Goal: Task Accomplishment & Management: Manage account settings

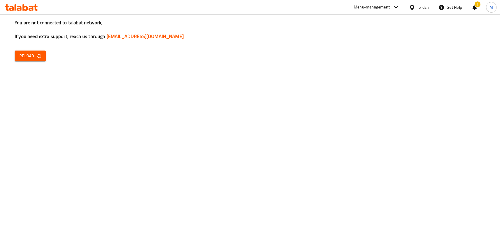
click at [42, 62] on div "You are not connected to talabat network, If you need extra support, reach us t…" at bounding box center [250, 123] width 500 height 246
click at [38, 57] on icon "button" at bounding box center [39, 56] width 6 height 6
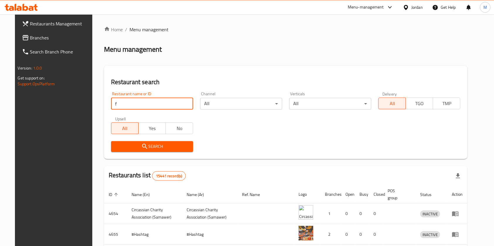
click at [130, 109] on input "f" at bounding box center [152, 104] width 82 height 12
type input "freshop"
click button "Search" at bounding box center [152, 146] width 82 height 11
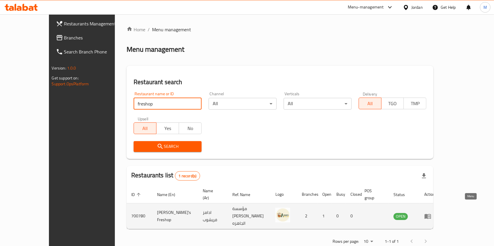
click at [439, 211] on td "enhanced table" at bounding box center [429, 217] width 20 height 26
click at [431, 214] on icon "enhanced table" at bounding box center [427, 216] width 6 height 5
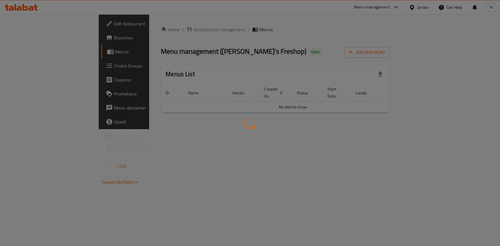
click at [27, 52] on div at bounding box center [250, 123] width 500 height 246
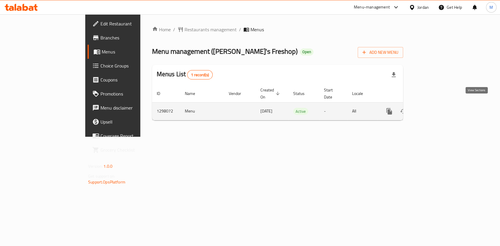
click at [435, 108] on icon "enhanced table" at bounding box center [431, 111] width 7 height 7
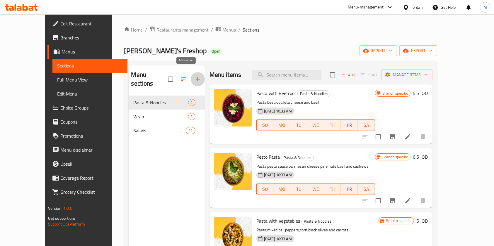
click at [194, 76] on icon "button" at bounding box center [197, 79] width 7 height 7
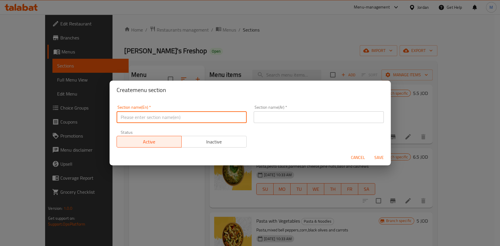
click at [173, 119] on input "text" at bounding box center [182, 118] width 130 height 12
type input "S"
click at [173, 119] on input "text" at bounding box center [182, 118] width 130 height 12
type input "b"
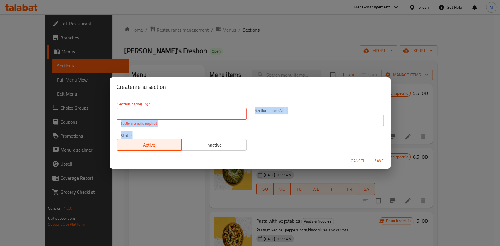
drag, startPoint x: 150, startPoint y: 158, endPoint x: 170, endPoint y: 111, distance: 51.0
click at [170, 111] on form "Section name(En)   * Section name(En) * Section name is required Section name(A…" at bounding box center [249, 132] width 281 height 73
click at [170, 111] on input "text" at bounding box center [182, 114] width 130 height 12
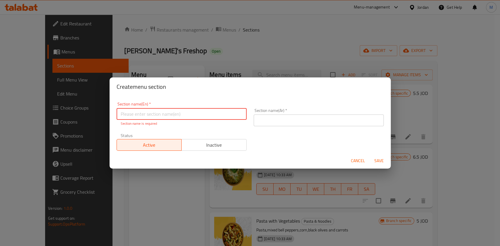
paste input "beverages"
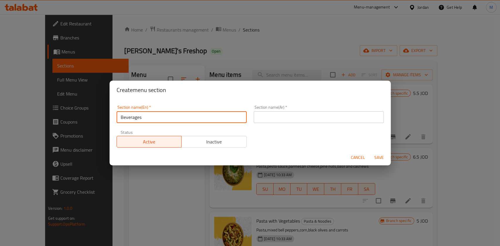
paste input "Appetizer"
type input "Appetizers"
click at [294, 116] on input "text" at bounding box center [319, 118] width 130 height 12
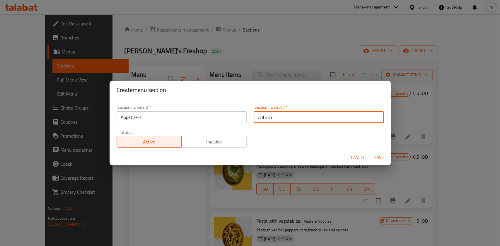
type input "مقبلات"
click at [378, 153] on button "Save" at bounding box center [378, 158] width 19 height 11
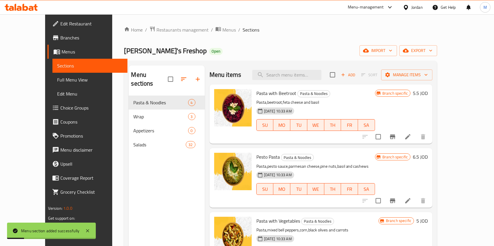
click at [180, 76] on icon "button" at bounding box center [183, 79] width 7 height 7
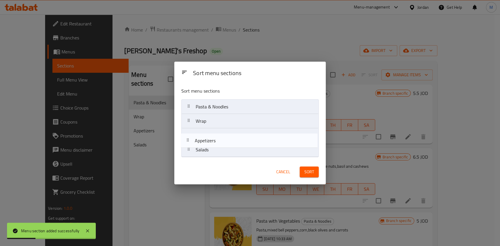
drag, startPoint x: 215, startPoint y: 137, endPoint x: 213, endPoint y: 151, distance: 14.5
click at [213, 152] on nav "Pasta & Noodles Wrap Appetizers Salads" at bounding box center [249, 129] width 137 height 58
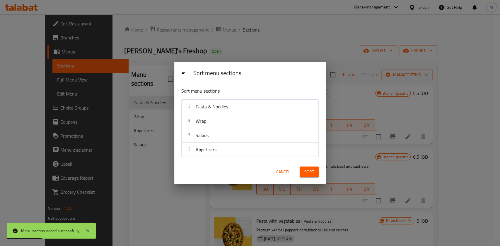
click at [304, 172] on span "Sort" at bounding box center [309, 172] width 10 height 7
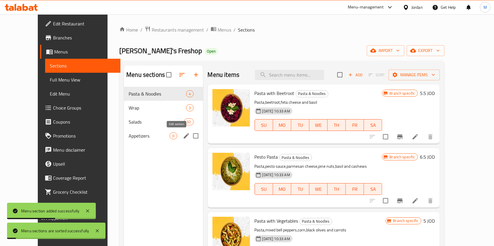
click at [183, 137] on icon "edit" at bounding box center [186, 136] width 7 height 7
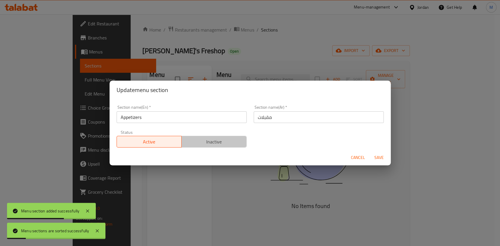
click at [225, 142] on span "Inactive" at bounding box center [214, 142] width 60 height 8
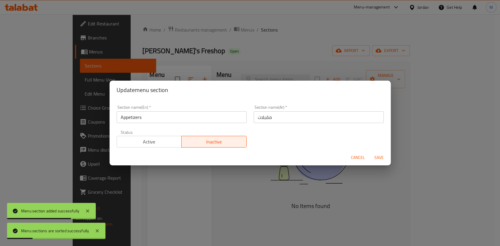
click at [378, 162] on button "Save" at bounding box center [378, 158] width 19 height 11
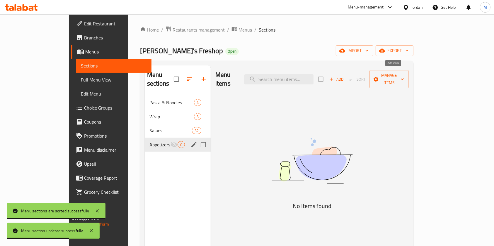
click at [344, 76] on span "Add" at bounding box center [336, 79] width 16 height 7
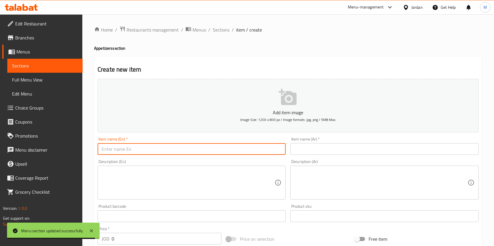
click at [220, 149] on input "text" at bounding box center [191, 149] width 188 height 12
type input "ر"
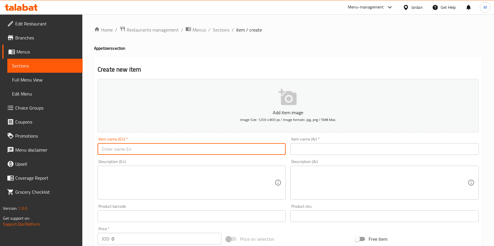
paste input "Yalnji"
type input "Yalnji"
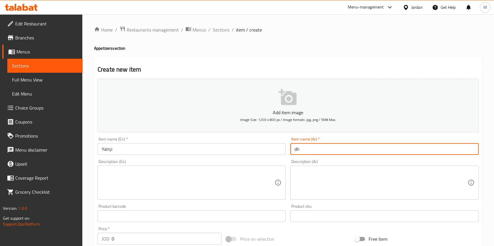
type input "d"
type input "يالنجي"
click at [179, 177] on textarea at bounding box center [188, 183] width 173 height 28
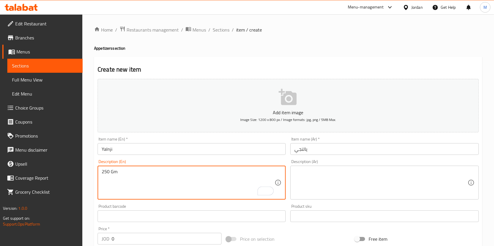
type textarea "250 Gm"
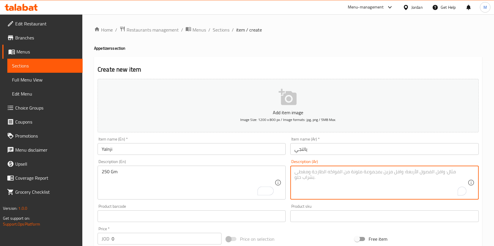
click at [340, 189] on textarea "To enrich screen reader interactions, please activate Accessibility in Grammarl…" at bounding box center [380, 183] width 173 height 28
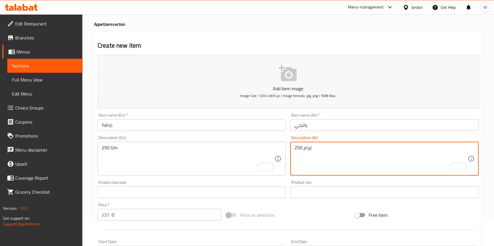
scroll to position [25, 0]
type textarea "250 غرام"
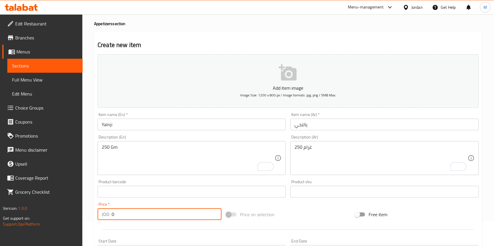
drag, startPoint x: 104, startPoint y: 222, endPoint x: 72, endPoint y: 224, distance: 32.3
click at [72, 224] on div "Edit Restaurant Branches Menus Sections Full Menu View Edit Menu Choice Groups …" at bounding box center [247, 189] width 494 height 399
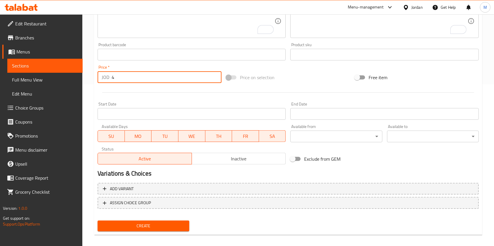
scroll to position [167, 0]
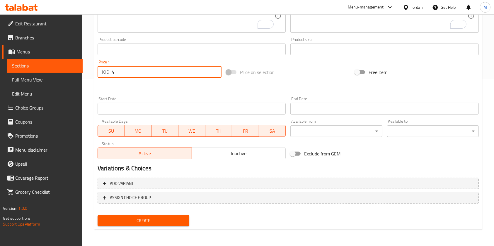
type input "4"
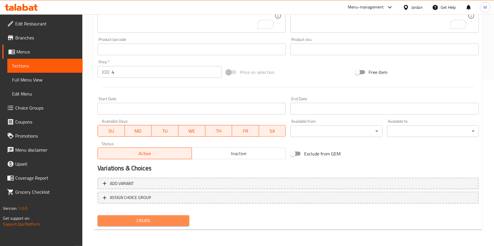
click at [179, 218] on span "Create" at bounding box center [143, 220] width 82 height 7
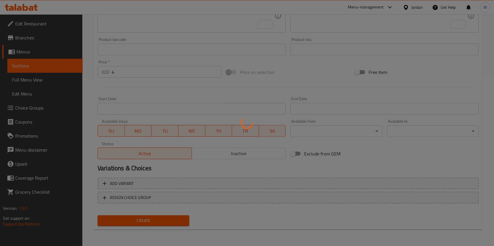
type input "0"
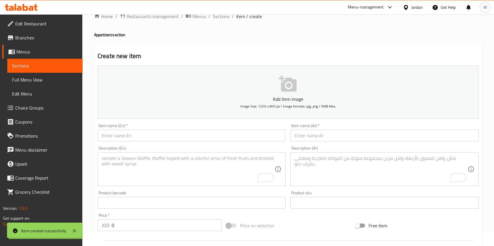
scroll to position [0, 0]
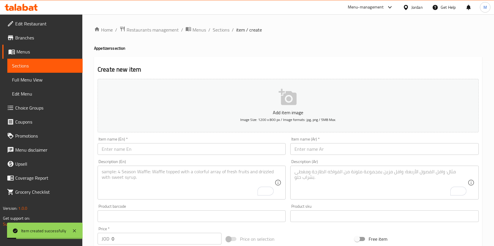
click at [237, 30] on span "item / create" at bounding box center [249, 29] width 26 height 7
click at [218, 29] on span "Sections" at bounding box center [221, 29] width 17 height 7
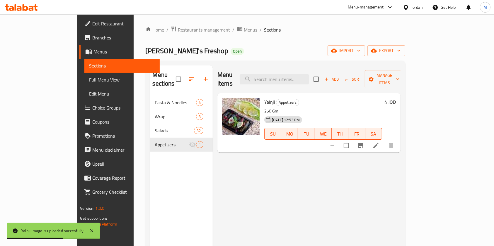
click at [329, 77] on icon "button" at bounding box center [326, 79] width 5 height 5
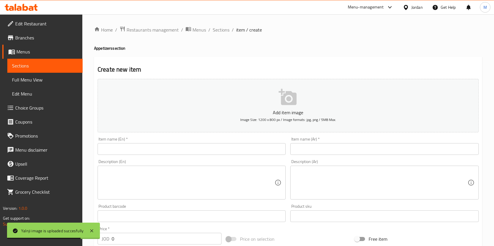
click at [203, 150] on input "text" at bounding box center [191, 149] width 188 height 12
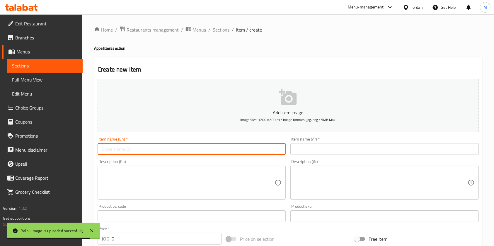
paste input "Natural strawberry vanilla juice"
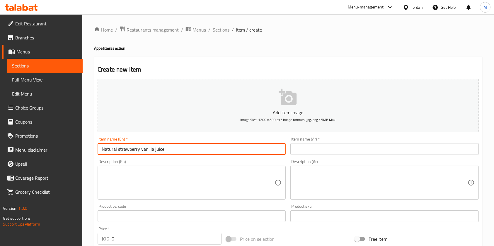
click at [108, 150] on input "Natural strawberry vanilla juice" at bounding box center [191, 149] width 188 height 12
type input "Fresh strawberry vanilla juice"
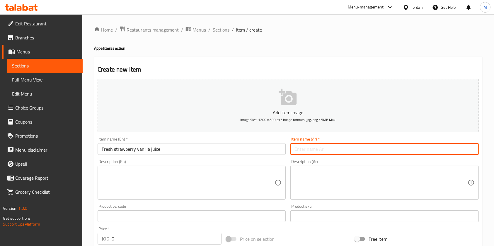
paste input "عصير فراوله بالفانيلا طبيعي"
click at [322, 147] on input "text" at bounding box center [384, 149] width 188 height 12
click at [322, 147] on input "عصير فراوله بالفانيلا طبيعي" at bounding box center [384, 149] width 188 height 12
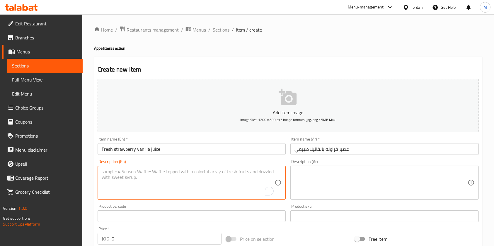
click at [227, 173] on textarea "To enrich screen reader interactions, please activate Accessibility in Grammarl…" at bounding box center [188, 183] width 173 height 28
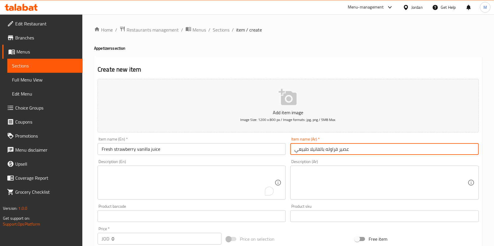
click at [300, 151] on input "عصير فراوله بالفانيلا طبيعي" at bounding box center [384, 149] width 188 height 12
type input "عصير فراوله بالفانيلا"
click at [107, 149] on input "Fresh strawberry vanilla juice" at bounding box center [191, 149] width 188 height 12
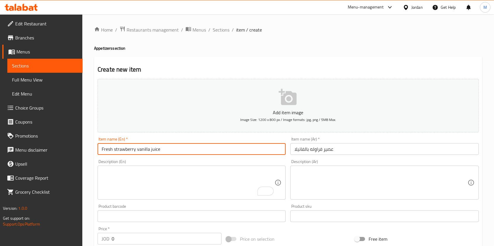
click at [107, 149] on input "Fresh strawberry vanilla juice" at bounding box center [191, 149] width 188 height 12
click at [107, 149] on input "ٍwberry vanilla juice" at bounding box center [191, 149] width 188 height 12
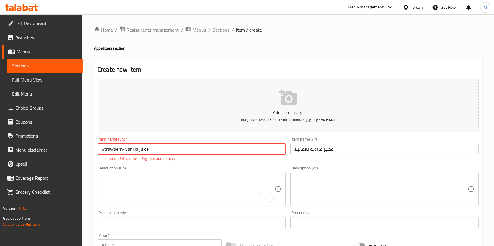
type input "Strawberry vanilla juice"
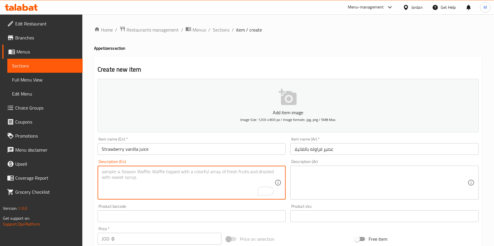
click at [151, 181] on textarea "To enrich screen reader interactions, please activate Accessibility in Grammarl…" at bounding box center [188, 183] width 173 height 28
type textarea "Fresh Juice"
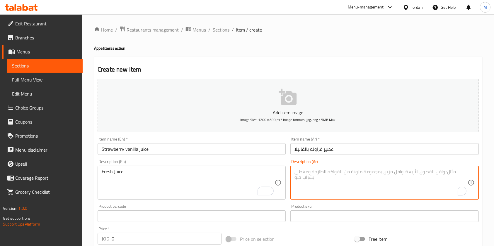
click at [329, 180] on textarea "To enrich screen reader interactions, please activate Accessibility in Grammarl…" at bounding box center [380, 183] width 173 height 28
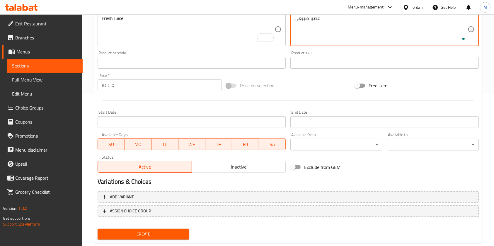
scroll to position [167, 0]
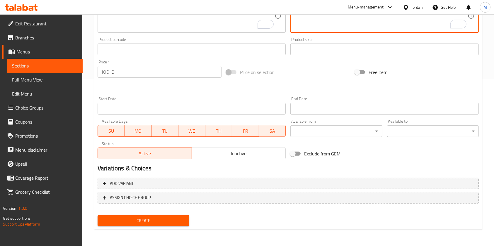
type textarea "عصير طبيعي"
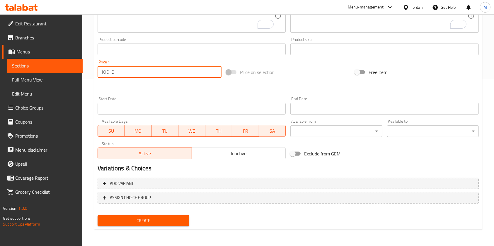
drag, startPoint x: 126, startPoint y: 69, endPoint x: 2, endPoint y: 77, distance: 124.1
click at [13, 74] on div "Edit Restaurant Branches Menus Sections Full Menu View Edit Menu Choice Groups …" at bounding box center [247, 46] width 494 height 399
type input "3"
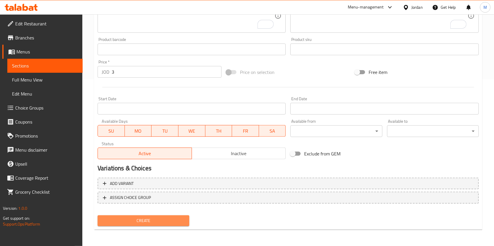
click at [157, 220] on span "Create" at bounding box center [143, 220] width 82 height 7
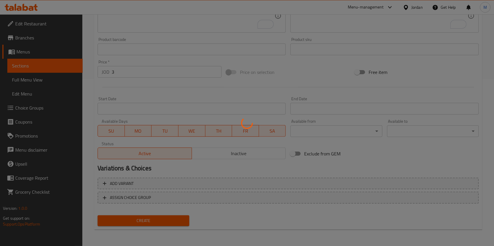
type input "0"
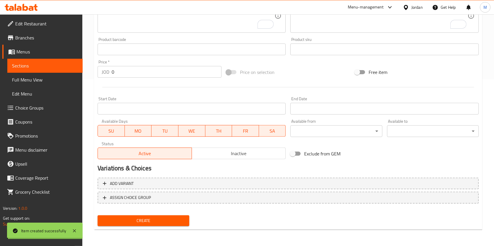
scroll to position [0, 0]
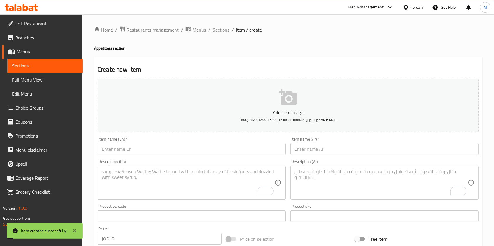
click at [220, 29] on span "Sections" at bounding box center [221, 29] width 17 height 7
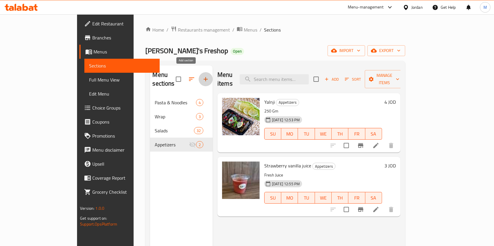
click at [202, 76] on icon "button" at bounding box center [205, 79] width 7 height 7
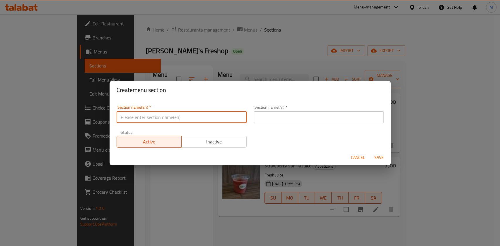
click at [171, 117] on input "text" at bounding box center [182, 118] width 130 height 12
type input "ل"
type input "Lunch Boxes"
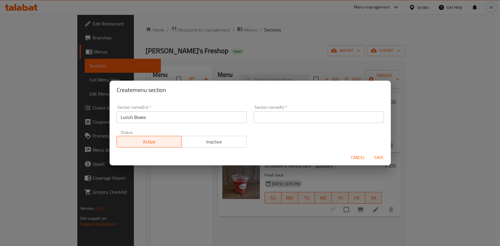
click at [161, 150] on div "Status Active Inactive" at bounding box center [181, 139] width 137 height 25
click at [165, 114] on input "Lunch Boxes" at bounding box center [182, 118] width 130 height 12
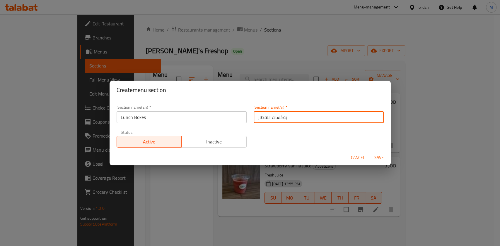
type input "بوكسات الافطار"
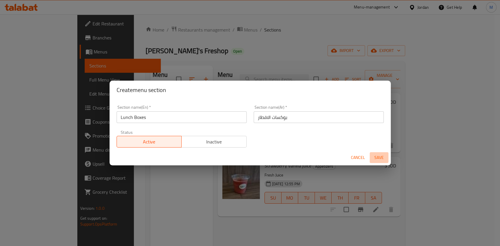
click at [384, 158] on span "Save" at bounding box center [379, 157] width 14 height 7
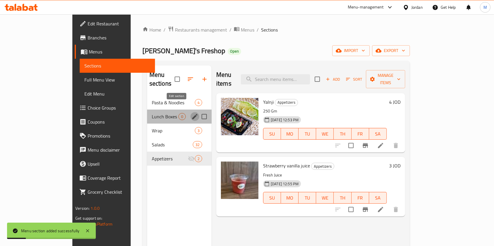
click at [191, 113] on icon "edit" at bounding box center [194, 116] width 7 height 7
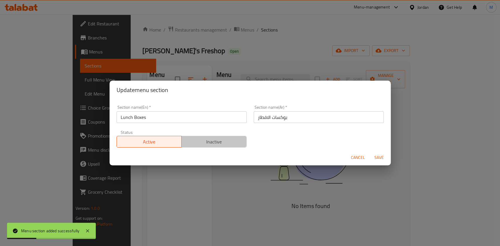
click at [226, 141] on span "Inactive" at bounding box center [214, 142] width 60 height 8
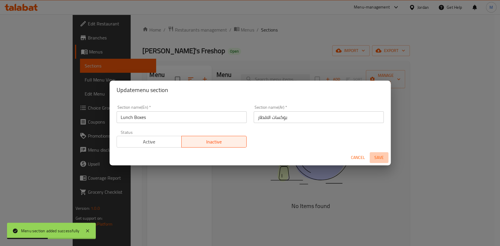
click at [377, 156] on span "Save" at bounding box center [379, 157] width 14 height 7
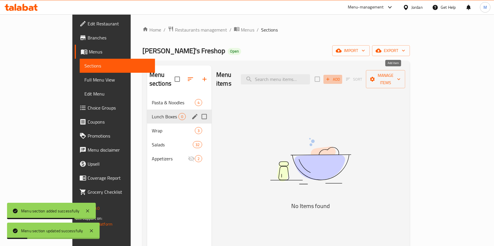
click at [340, 76] on span "Add" at bounding box center [333, 79] width 16 height 7
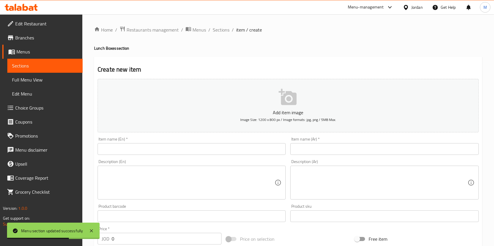
click at [324, 152] on input "text" at bounding box center [384, 149] width 188 height 12
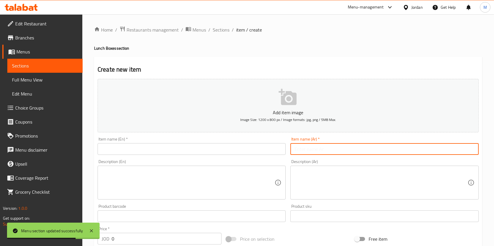
paste input "لانش بوكس"
type input "لانش بوكس 1"
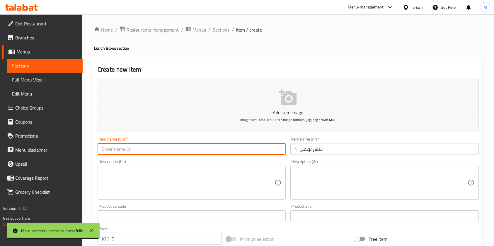
click at [266, 150] on input "text" at bounding box center [191, 149] width 188 height 12
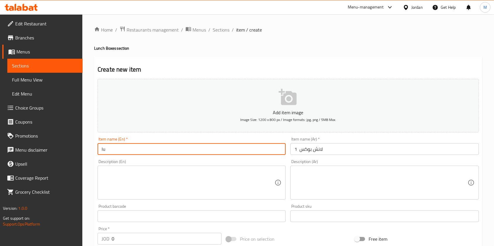
type input "l"
type input "Lunch Box 1"
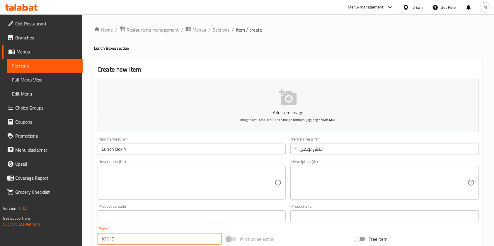
drag, startPoint x: 134, startPoint y: 238, endPoint x: 63, endPoint y: 244, distance: 70.7
click at [63, 244] on div "Edit Restaurant Branches Menus Sections Full Menu View Edit Menu Choice Groups …" at bounding box center [247, 213] width 494 height 399
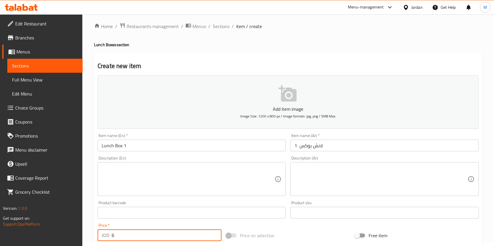
type input "6"
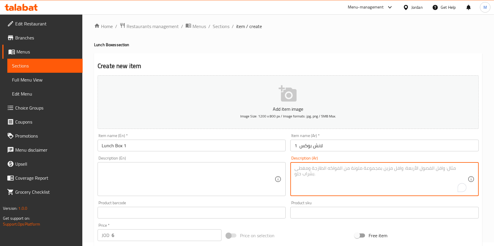
click at [300, 187] on textarea "To enrich screen reader interactions, please activate Accessibility in Grammarl…" at bounding box center [380, 180] width 173 height 28
paste textarea "سيزر، باستا خضار، تفاح أخضر، تبولة تركية"
type textarea "سيزر، باستا خضار، تفاح أخضر، تبولة تركية"
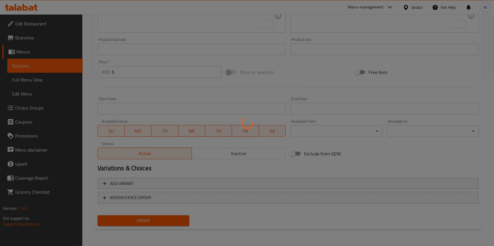
type input "0"
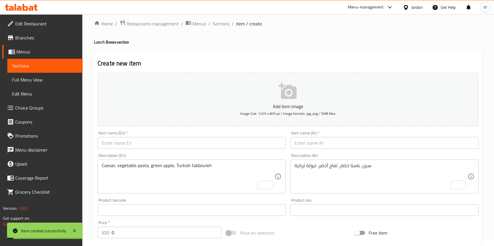
scroll to position [0, 0]
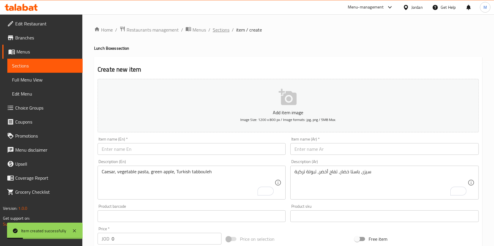
click at [220, 26] on span "Sections" at bounding box center [221, 29] width 17 height 7
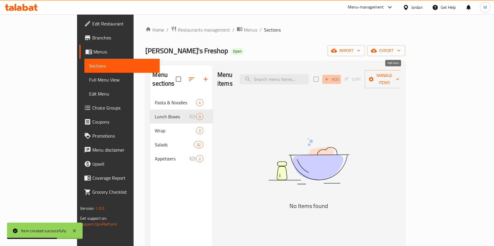
click at [339, 76] on span "Add" at bounding box center [331, 79] width 16 height 7
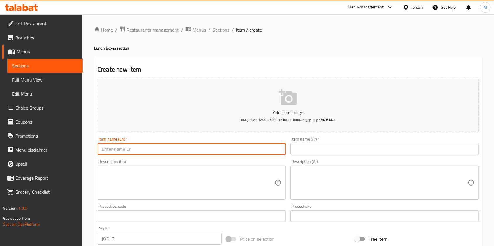
click at [173, 148] on input "text" at bounding box center [191, 149] width 188 height 12
type input "Lunch Box 2"
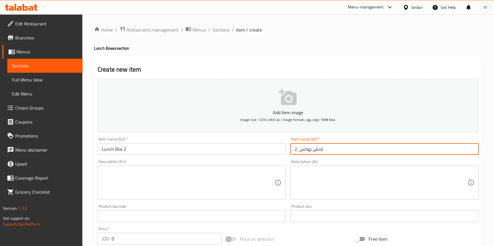
type input "لانش بوكس 2"
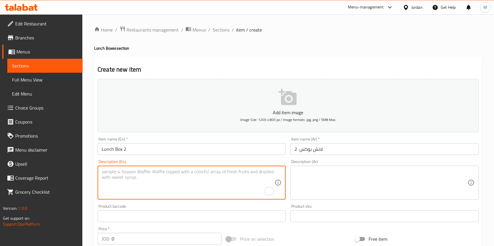
click at [183, 195] on textarea "To enrich screen reader interactions, please activate Accessibility in Grammarl…" at bounding box center [188, 183] width 173 height 28
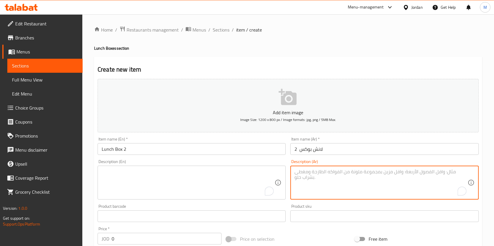
click at [332, 179] on textarea "To enrich screen reader interactions, please activate Accessibility in Grammarl…" at bounding box center [380, 183] width 173 height 28
paste textarea "فاهيتا، [PERSON_NAME]، تبولة شمندر، [PERSON_NAME]"
click at [332, 179] on textarea "فاهيتا، [PERSON_NAME]، تبولة شمندر، [PERSON_NAME]" at bounding box center [380, 183] width 173 height 28
type textarea "فاهيتا، [PERSON_NAME]، تبولة شمندر، [PERSON_NAME]"
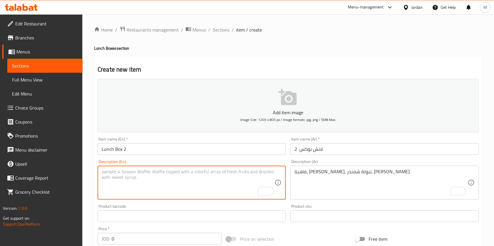
click at [161, 178] on textarea "To enrich screen reader interactions, please activate Accessibility in Grammarl…" at bounding box center [188, 183] width 173 height 28
paste textarea "Fajita, Strawberry Arugula, Beetroot Tabbouleh, Pesto Pasta"
type textarea "Fajita, Strawberry Arugula, Beetroot Tabbouleh, Pesto Pasta"
drag, startPoint x: 117, startPoint y: 239, endPoint x: 79, endPoint y: 235, distance: 38.0
click at [79, 235] on div "Edit Restaurant Branches Menus Sections Full Menu View Edit Menu Choice Groups …" at bounding box center [247, 213] width 494 height 399
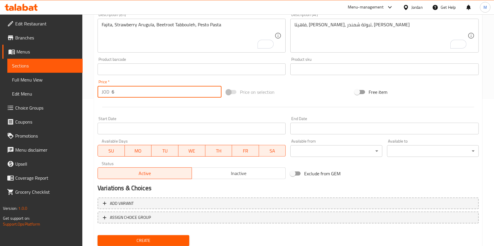
scroll to position [167, 0]
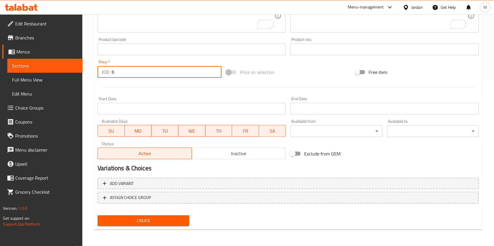
type input "6"
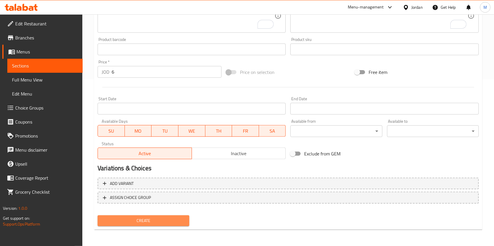
click at [133, 218] on span "Create" at bounding box center [143, 220] width 82 height 7
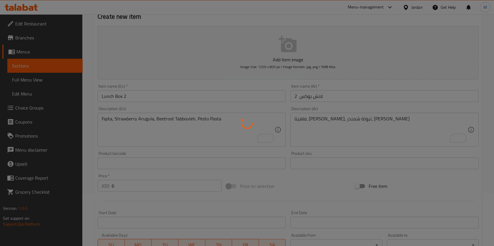
type input "0"
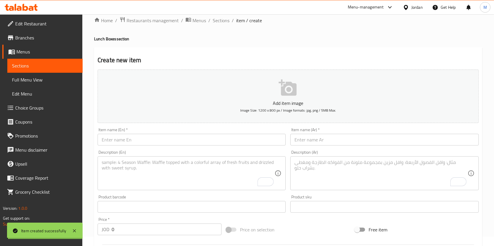
scroll to position [0, 0]
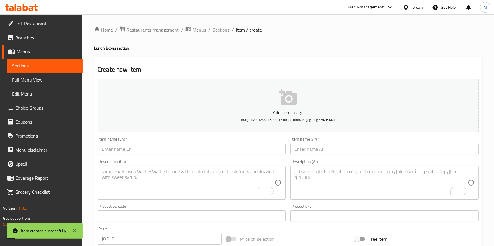
click at [224, 32] on span "Sections" at bounding box center [221, 29] width 17 height 7
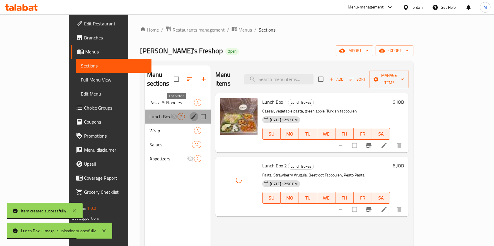
click at [191, 114] on icon "edit" at bounding box center [193, 116] width 5 height 5
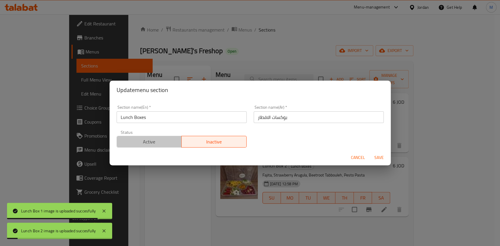
click at [161, 141] on span "Active" at bounding box center [149, 142] width 60 height 8
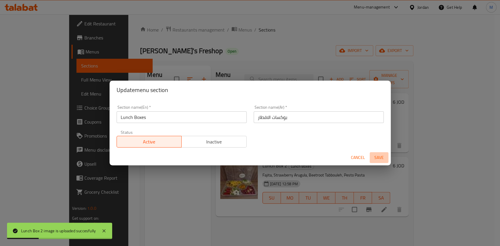
click at [381, 154] on span "Save" at bounding box center [379, 157] width 14 height 7
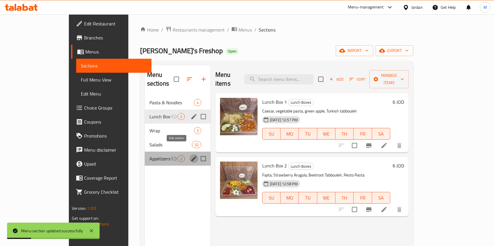
click at [191, 156] on icon "edit" at bounding box center [193, 158] width 5 height 5
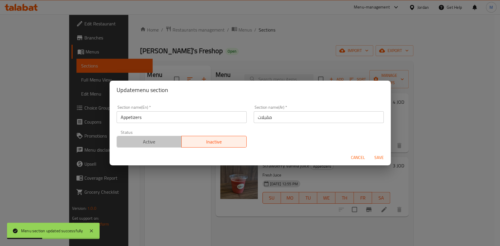
click at [156, 143] on span "Active" at bounding box center [149, 142] width 60 height 8
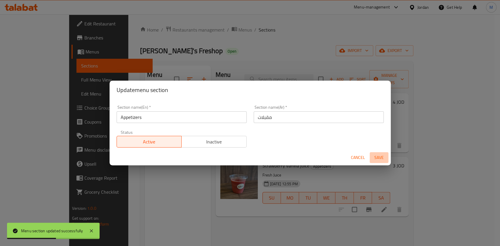
click at [383, 156] on span "Save" at bounding box center [379, 157] width 14 height 7
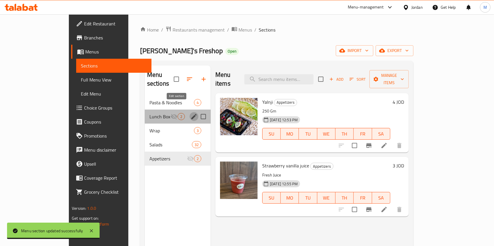
click at [191, 114] on icon "edit" at bounding box center [193, 116] width 5 height 5
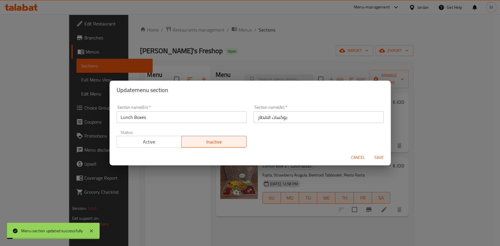
click at [161, 139] on span "Active" at bounding box center [149, 142] width 60 height 8
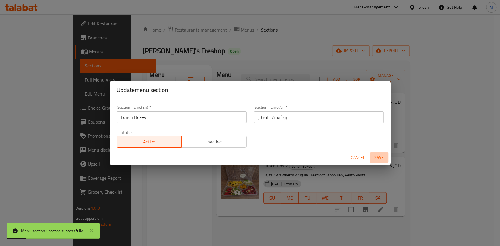
click at [380, 154] on span "Save" at bounding box center [379, 157] width 14 height 7
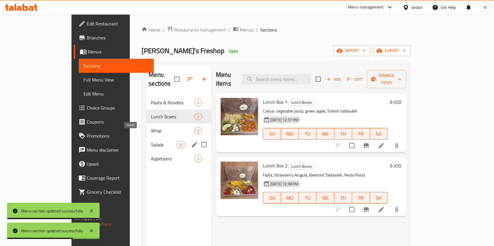
click at [151, 141] on span "Salads" at bounding box center [163, 144] width 25 height 7
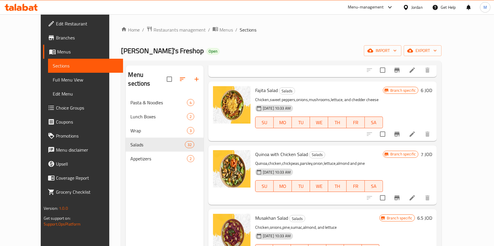
scroll to position [32, 0]
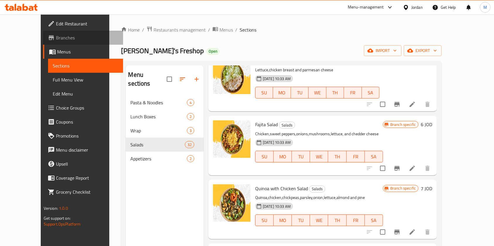
click at [56, 33] on link "Branches" at bounding box center [83, 38] width 80 height 14
